Goal: Transaction & Acquisition: Purchase product/service

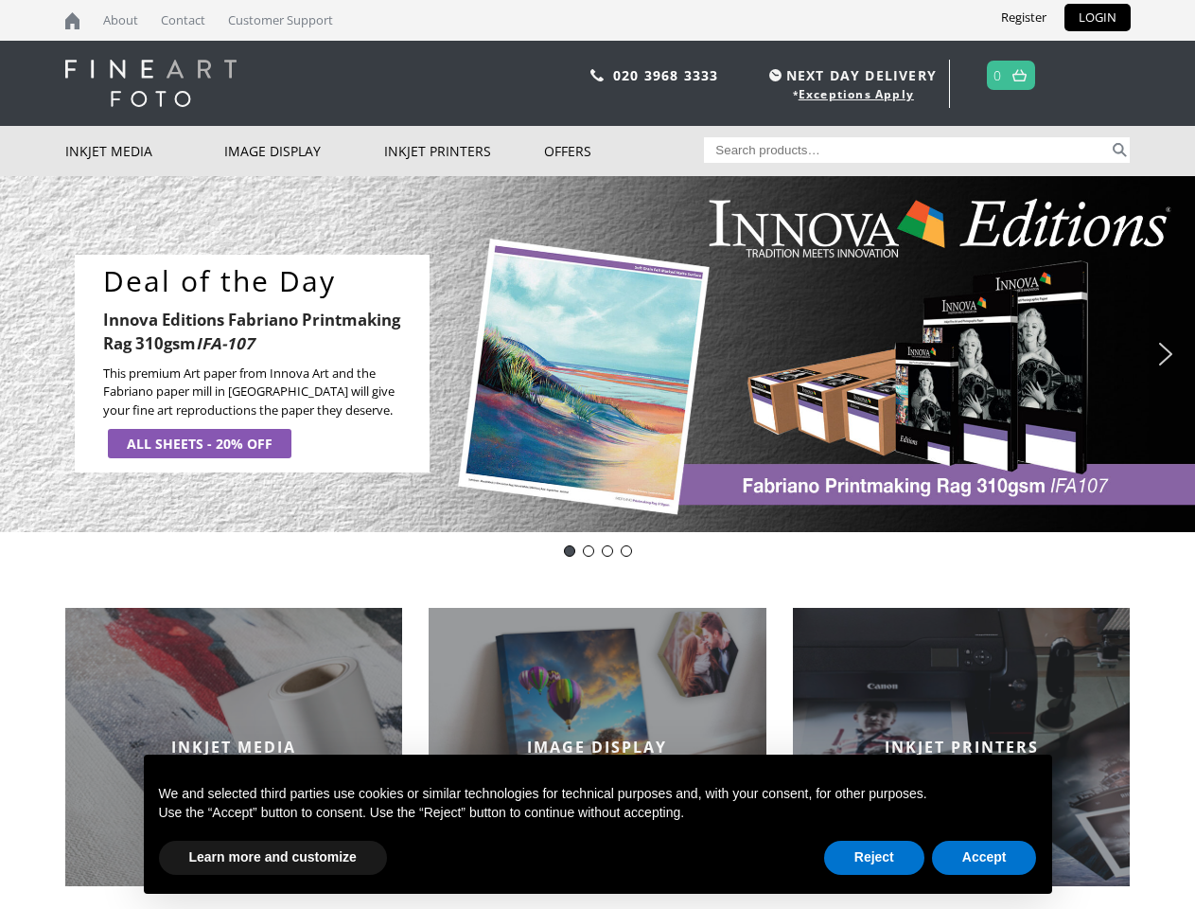
click at [597, 454] on div "Slider" at bounding box center [775, 364] width 653 height 219
click at [597, 354] on div "Slider" at bounding box center [775, 364] width 653 height 219
click at [592, 354] on div "Slider" at bounding box center [775, 364] width 653 height 219
click at [252, 364] on p "This premium Art paper from Innova Art and the Fabriano paper mill in [GEOGRAPH…" at bounding box center [259, 392] width 312 height 56
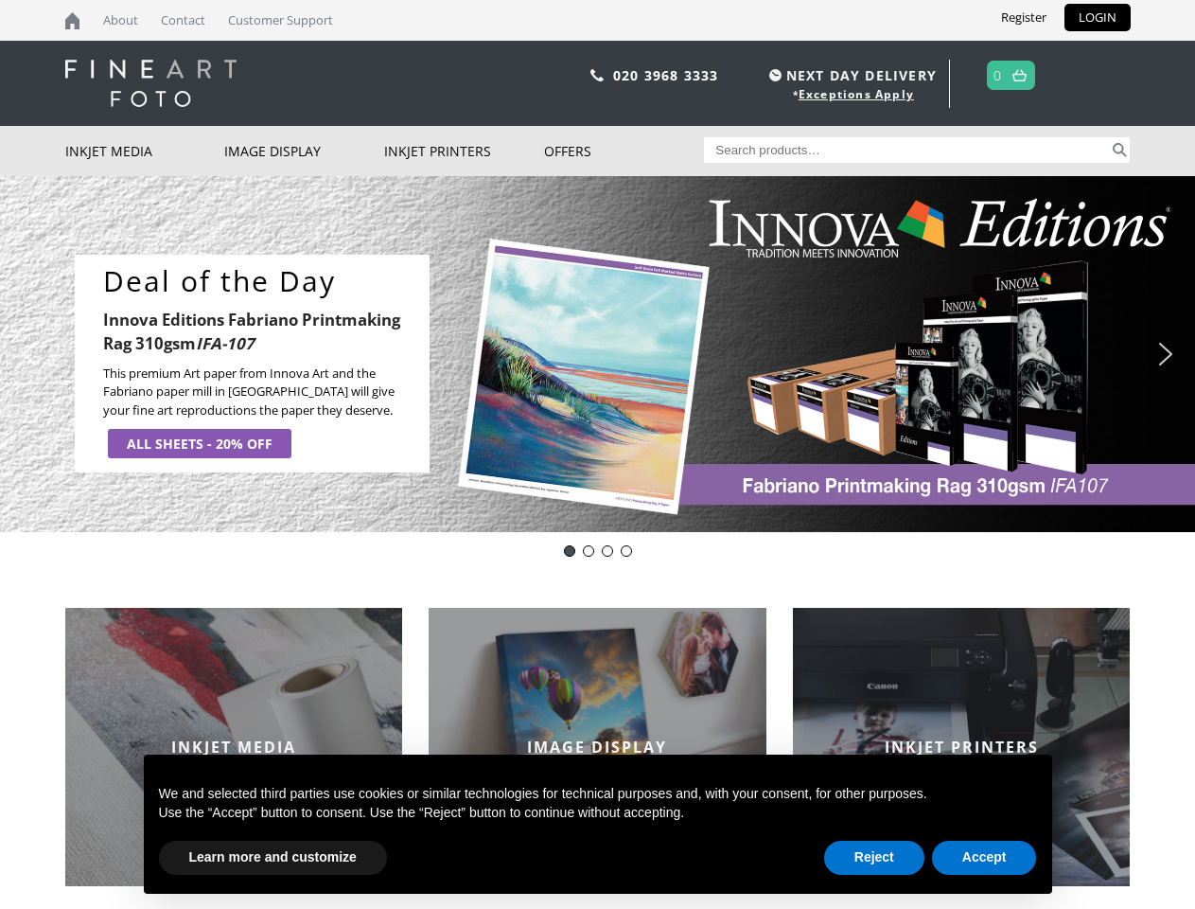
click at [775, 363] on div "Slider" at bounding box center [775, 364] width 653 height 219
click at [29, 354] on img "previous arrow" at bounding box center [29, 354] width 30 height 30
click at [1166, 354] on img "next arrow" at bounding box center [1166, 354] width 30 height 30
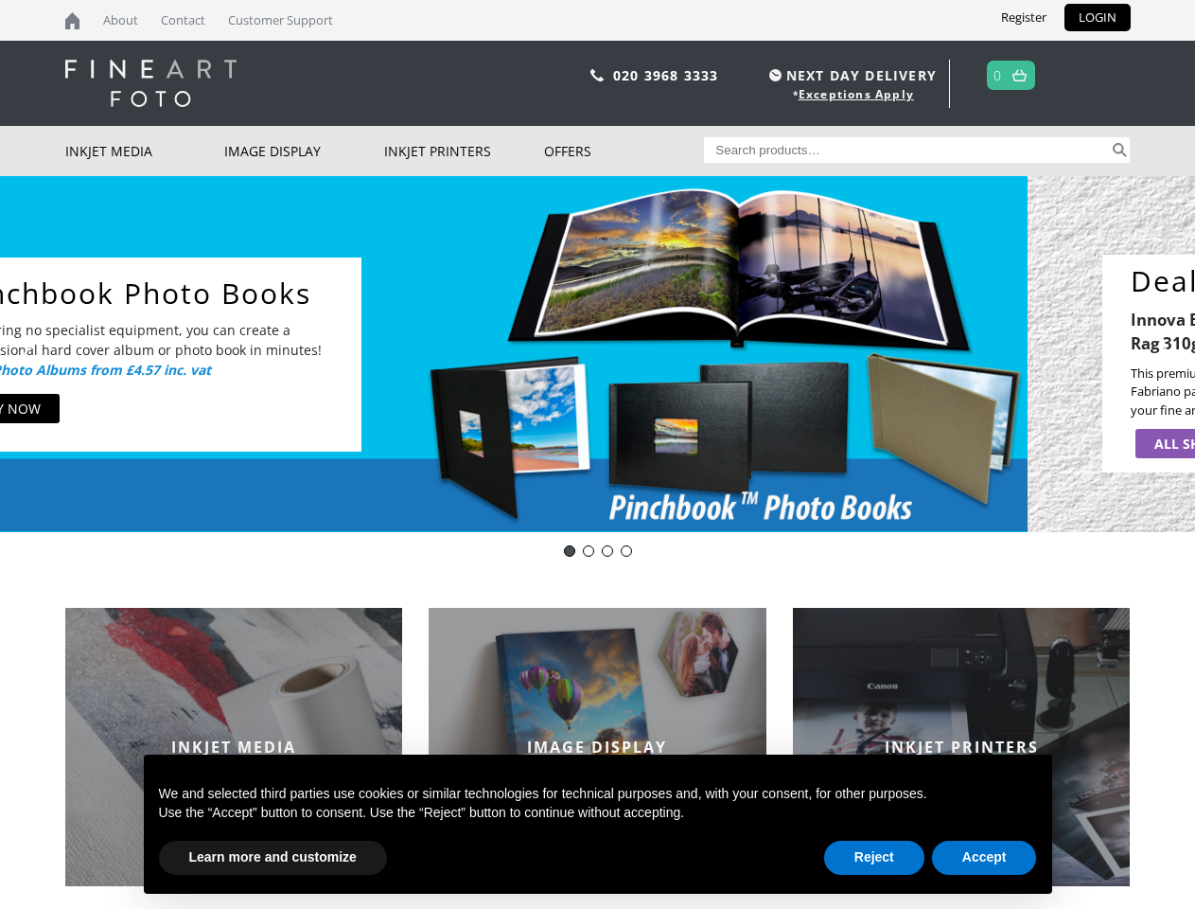
click at [570, 551] on div "Deal of the Day- Innova Editions IFA107" at bounding box center [569, 550] width 11 height 11
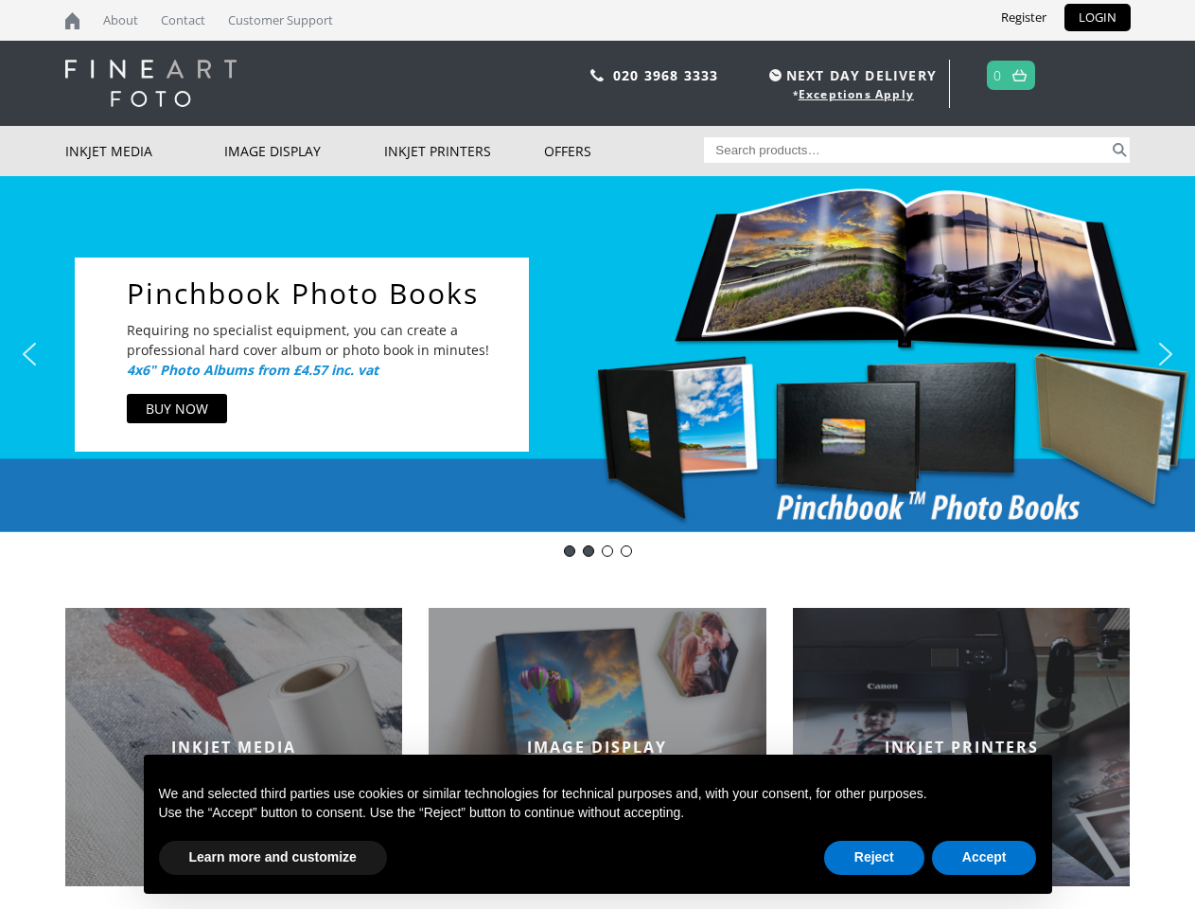
click at [589, 551] on div "Innova Editions IFA11" at bounding box center [588, 550] width 11 height 11
